Goal: Task Accomplishment & Management: Manage account settings

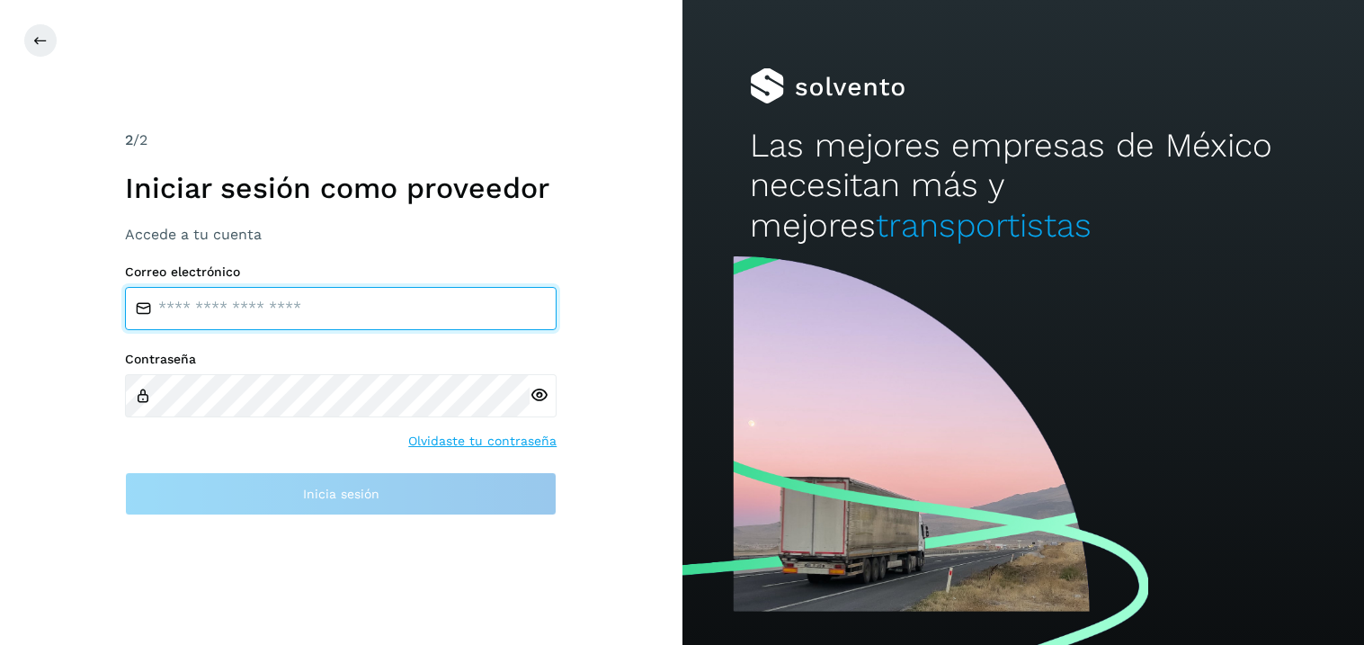
click at [243, 314] on input "email" at bounding box center [341, 308] width 432 height 43
type input "**********"
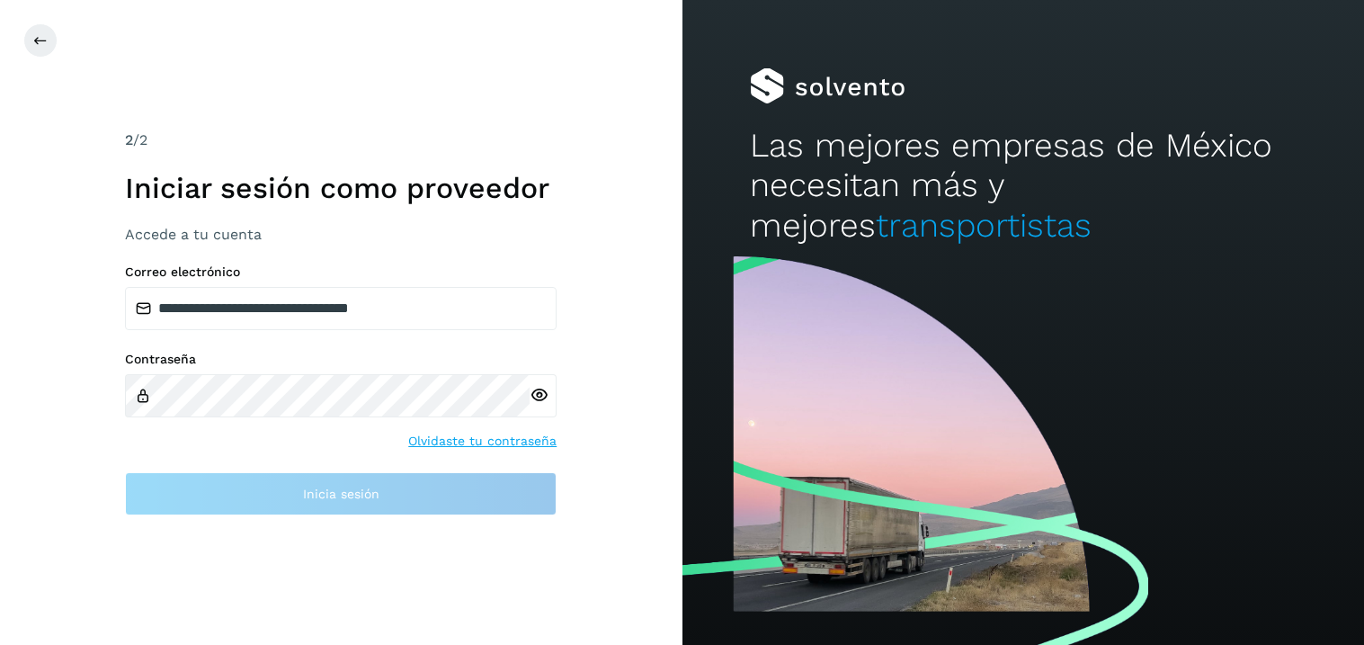
click at [533, 398] on div at bounding box center [543, 395] width 27 height 43
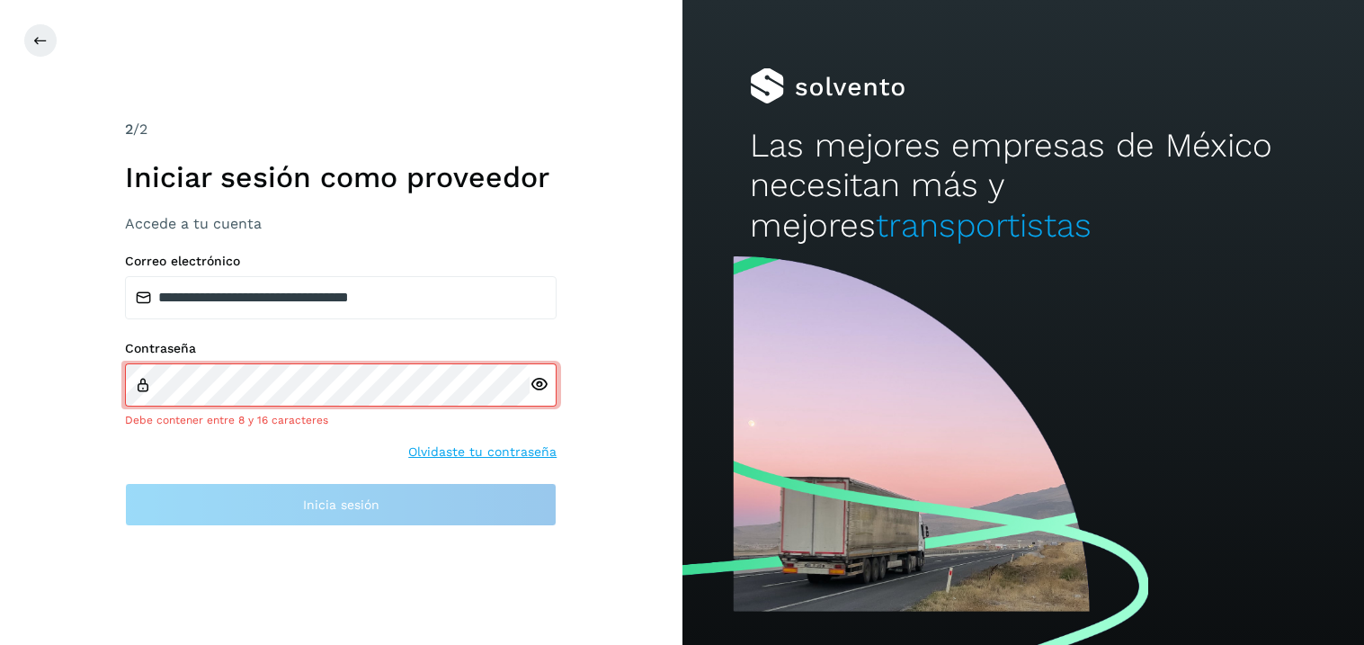
click at [543, 387] on icon at bounding box center [539, 384] width 19 height 19
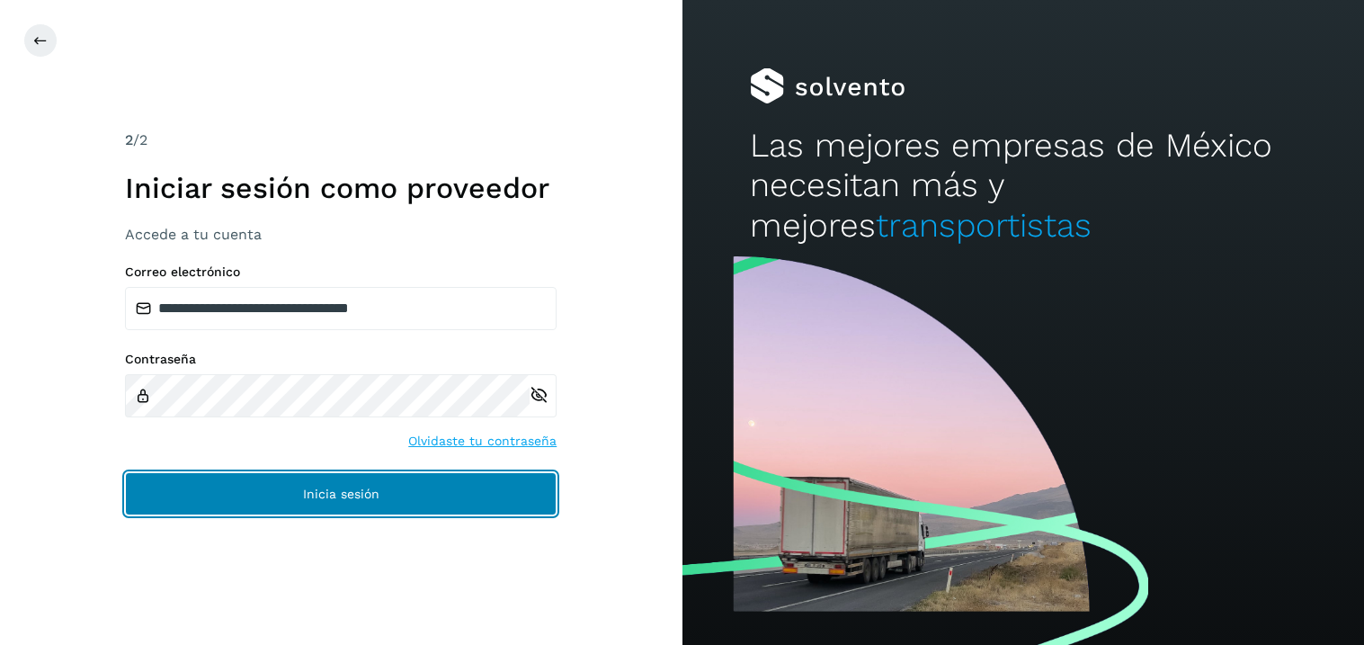
click at [329, 498] on span "Inicia sesión" at bounding box center [341, 493] width 76 height 13
click at [335, 490] on span "Inicia sesión" at bounding box center [341, 493] width 76 height 13
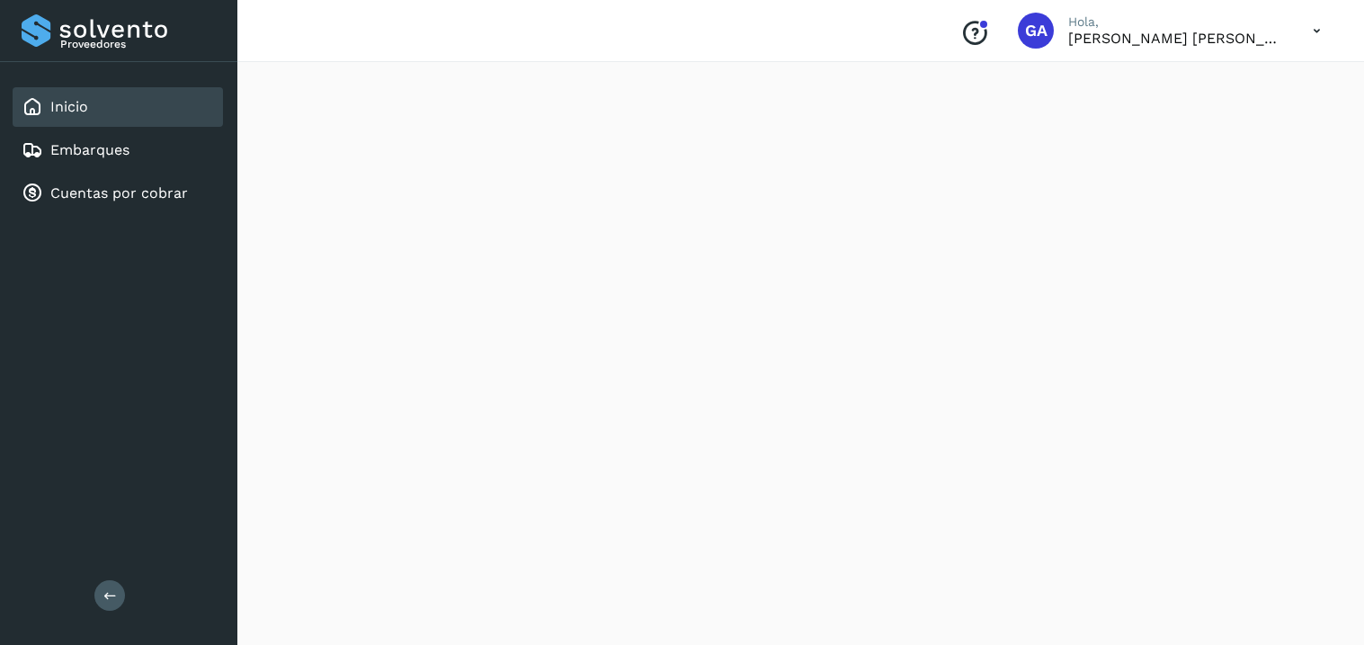
scroll to position [210, 0]
click at [129, 161] on div "Embarques" at bounding box center [118, 150] width 210 height 40
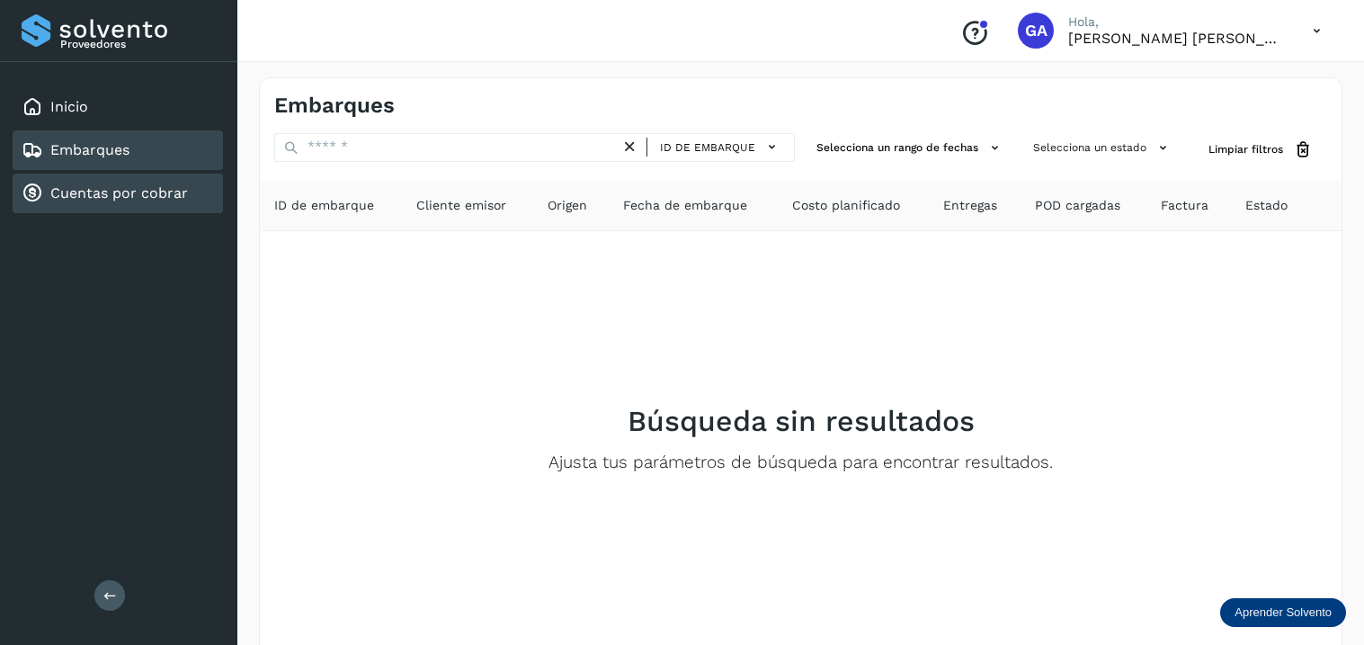
click at [112, 195] on link "Cuentas por cobrar" at bounding box center [119, 192] width 138 height 17
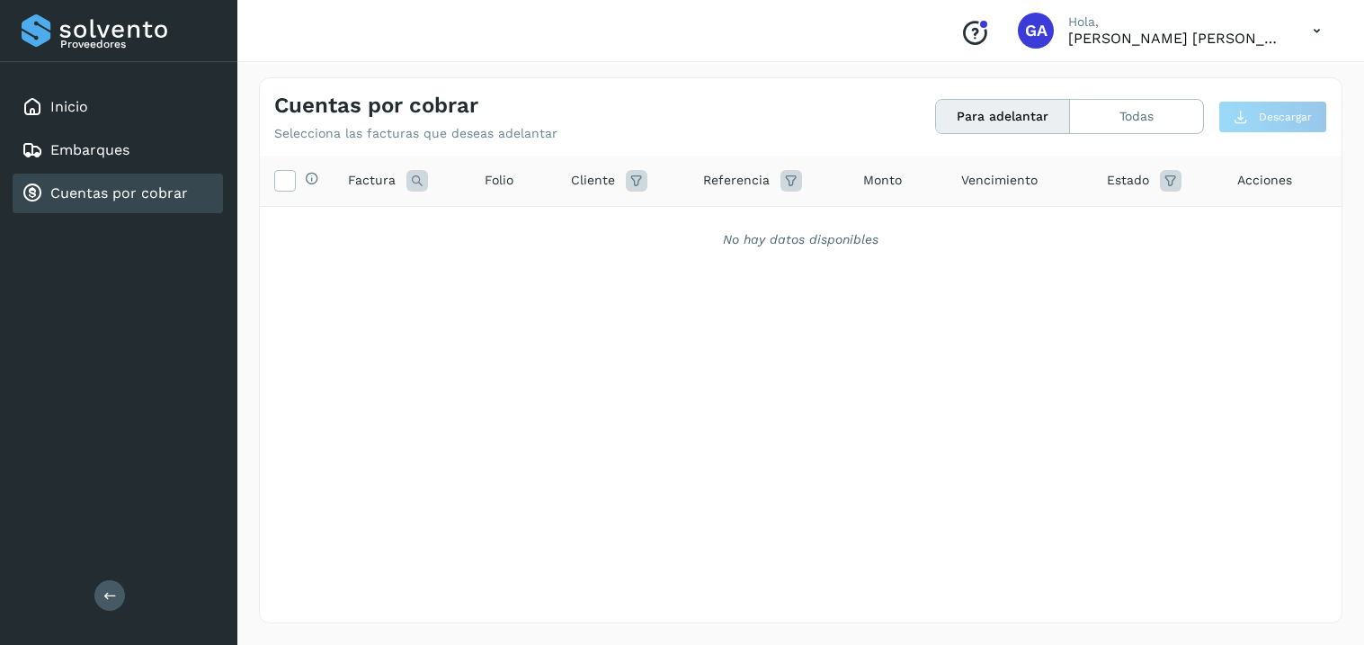
click at [818, 350] on div "Selecciona todas las facturas disponibles para adelanto Factura Folio Cliente R…" at bounding box center [801, 352] width 1082 height 393
click at [1144, 118] on button "Todas" at bounding box center [1136, 116] width 133 height 33
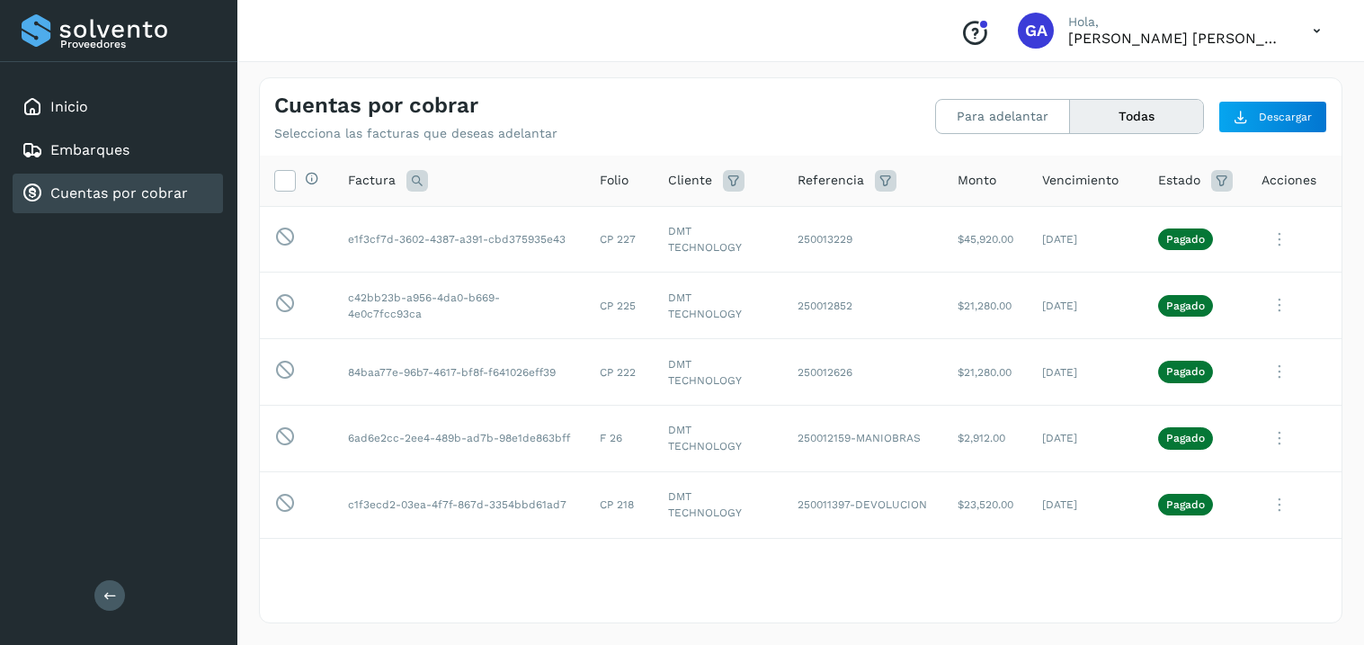
click at [424, 184] on icon at bounding box center [418, 181] width 22 height 22
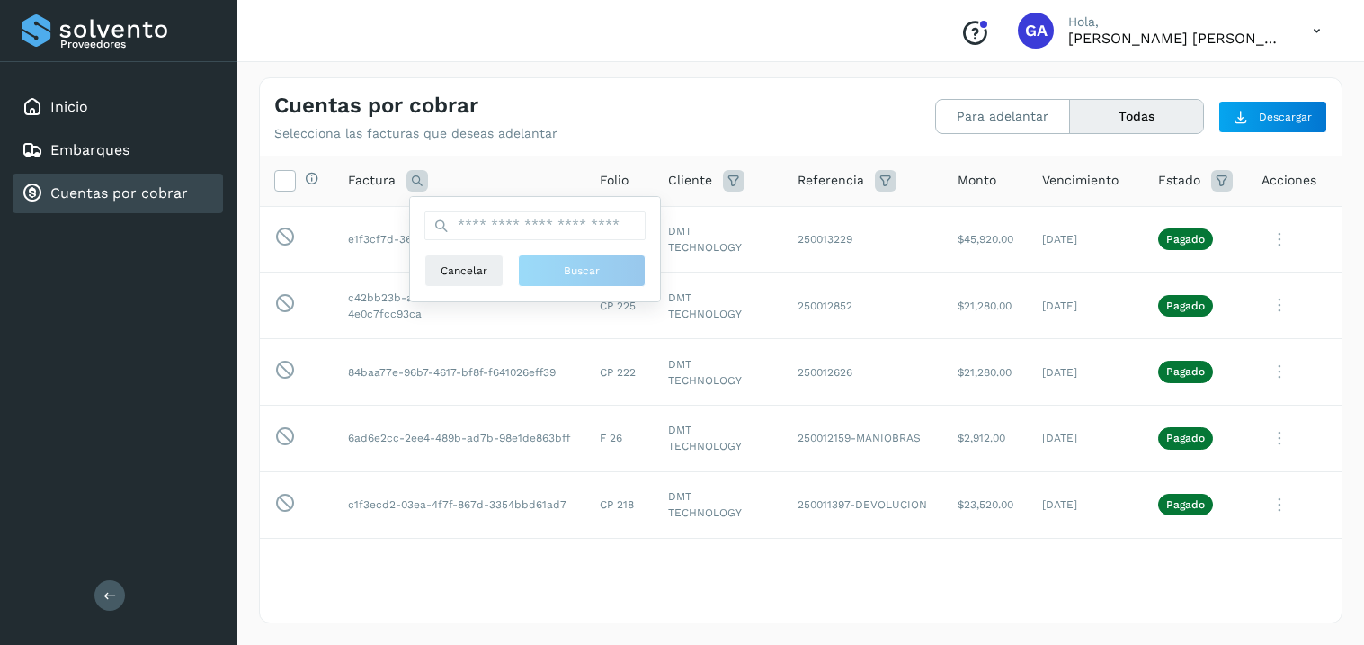
click at [694, 123] on div "Cuentas por cobrar Selecciona las facturas que deseas adelantar" at bounding box center [537, 117] width 527 height 49
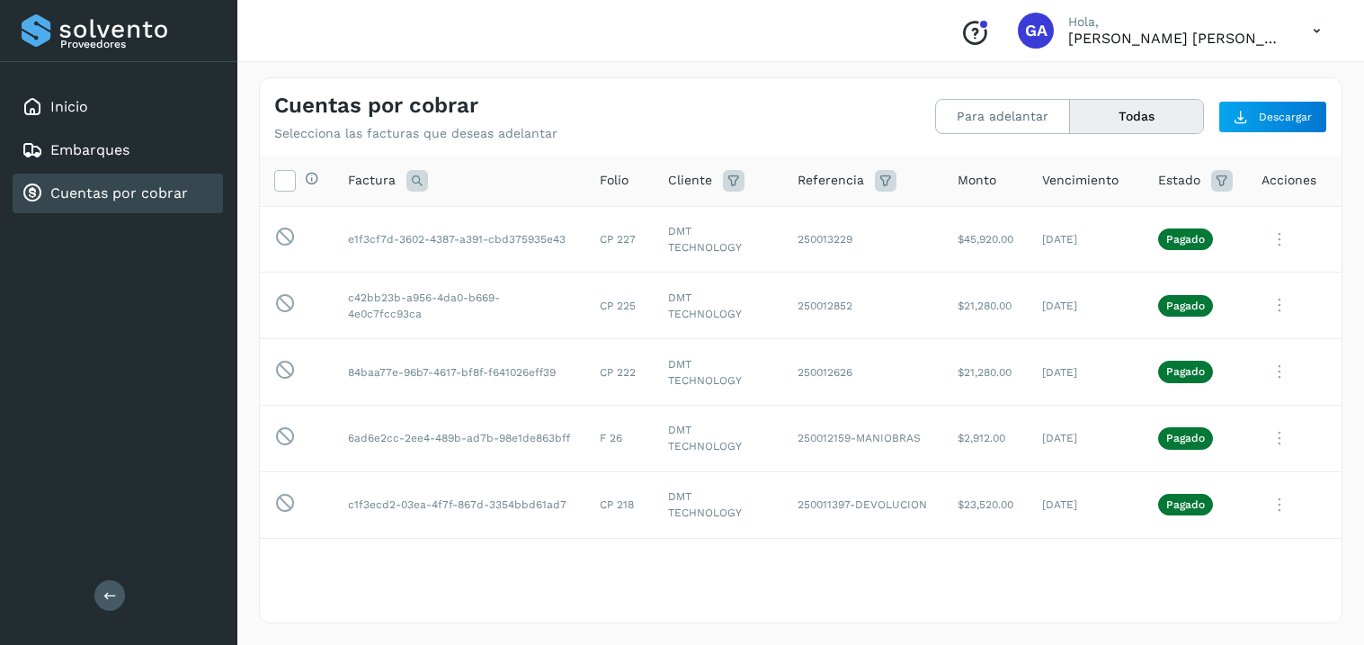
click at [608, 183] on span "Folio" at bounding box center [614, 180] width 29 height 19
click at [788, 57] on div "Conoce nuestros beneficios GA Hola, [PERSON_NAME] [PERSON_NAME]" at bounding box center [800, 31] width 1127 height 62
click at [1309, 27] on icon at bounding box center [1317, 31] width 37 height 37
click at [729, 38] on div at bounding box center [682, 322] width 1364 height 645
click at [1307, 36] on icon at bounding box center [1317, 31] width 37 height 37
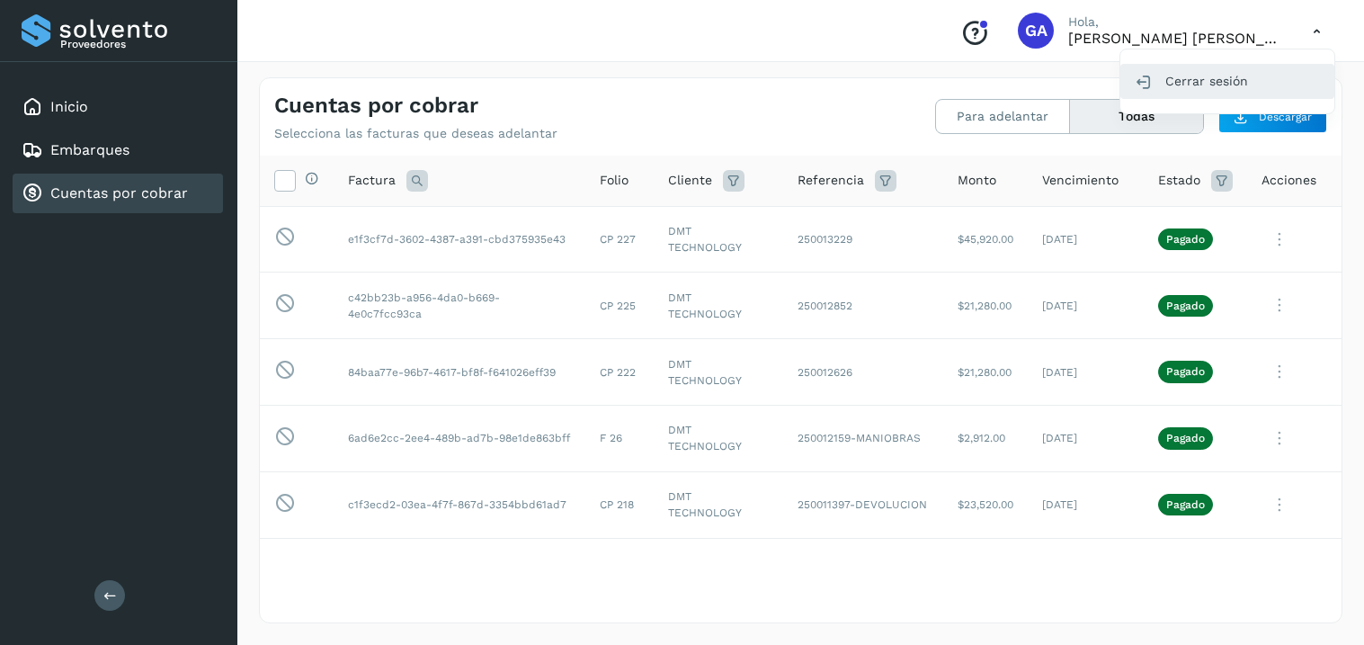
click at [1158, 79] on div "Cerrar sesión" at bounding box center [1228, 81] width 214 height 34
